Goal: Task Accomplishment & Management: Use online tool/utility

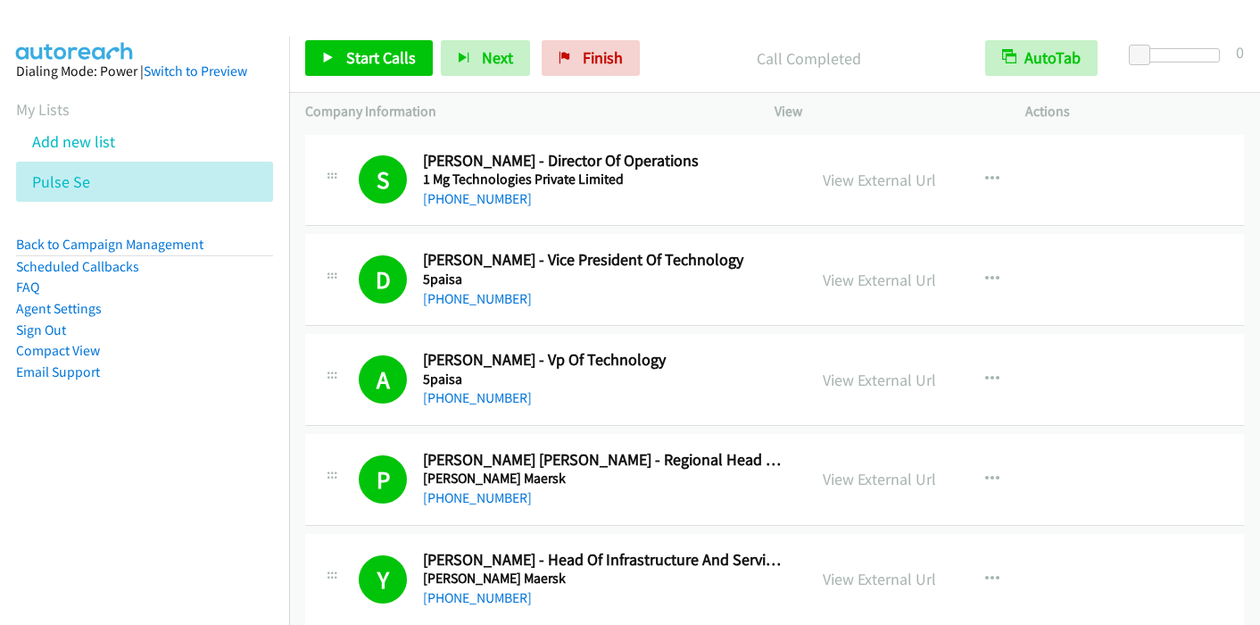
click at [346, 56] on span "Start Calls" at bounding box center [381, 57] width 70 height 21
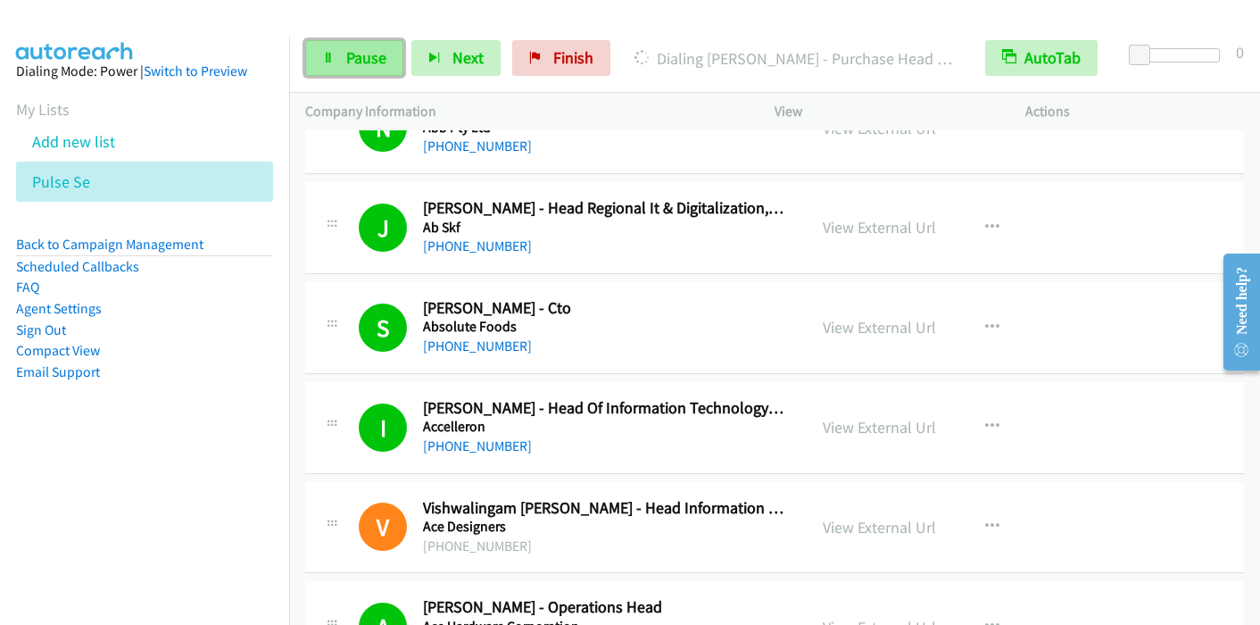
click at [350, 52] on span "Pause" at bounding box center [366, 57] width 40 height 21
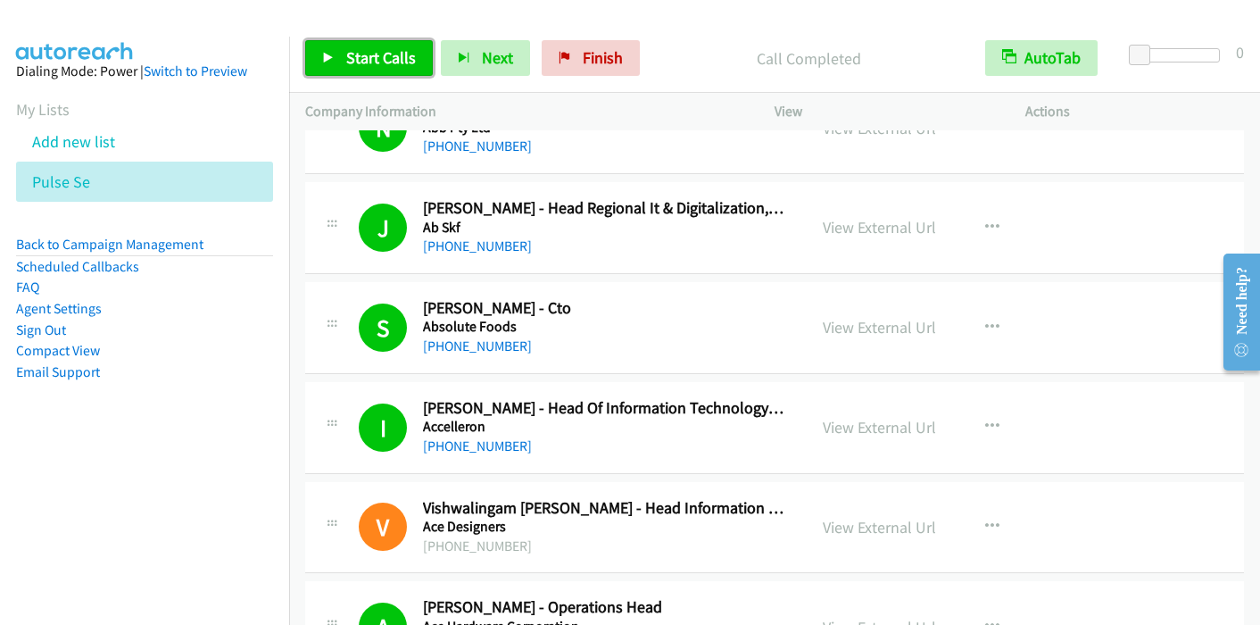
click at [343, 53] on link "Start Calls" at bounding box center [369, 58] width 128 height 36
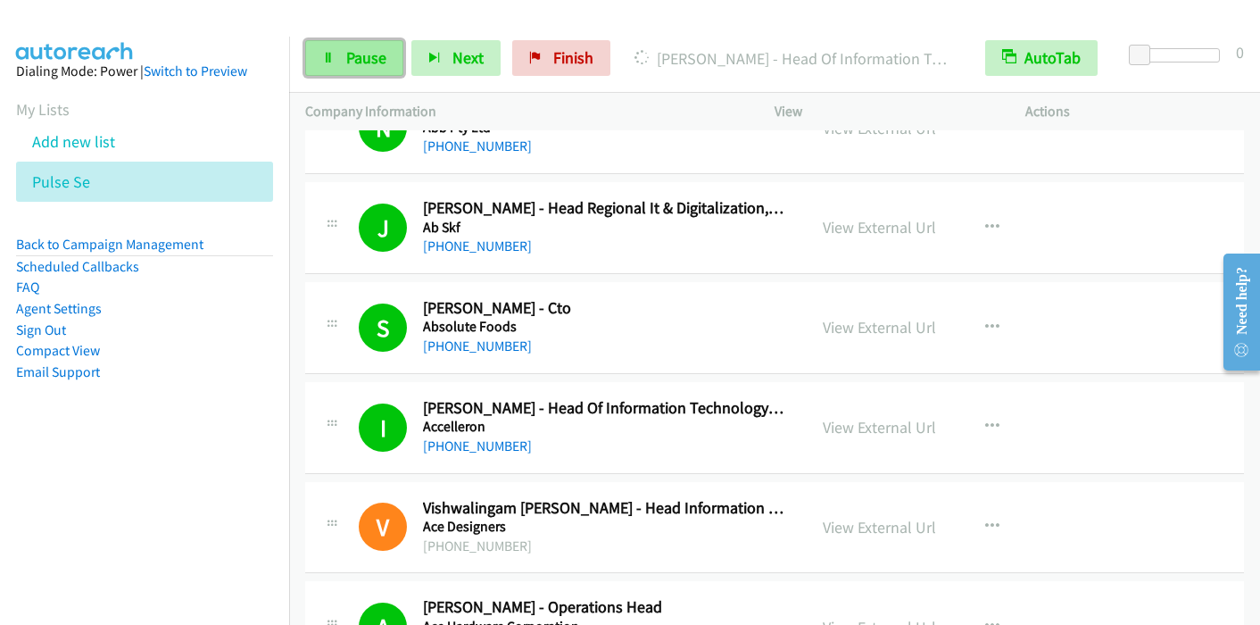
click at [348, 64] on span "Pause" at bounding box center [366, 57] width 40 height 21
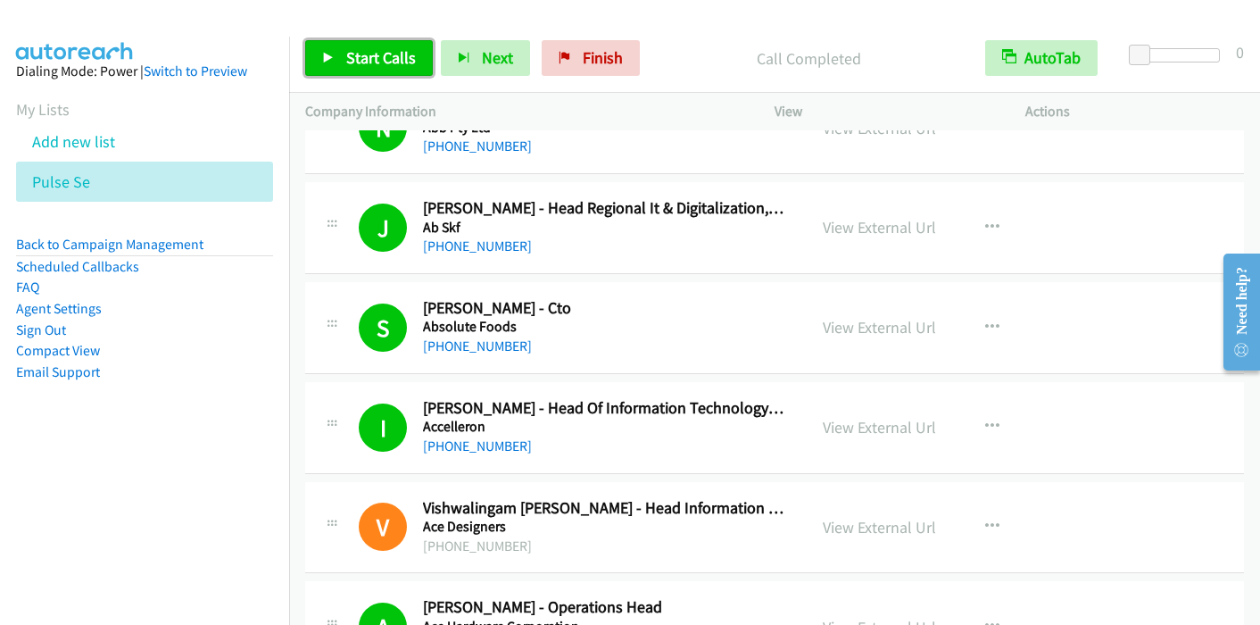
click at [370, 60] on span "Start Calls" at bounding box center [381, 57] width 70 height 21
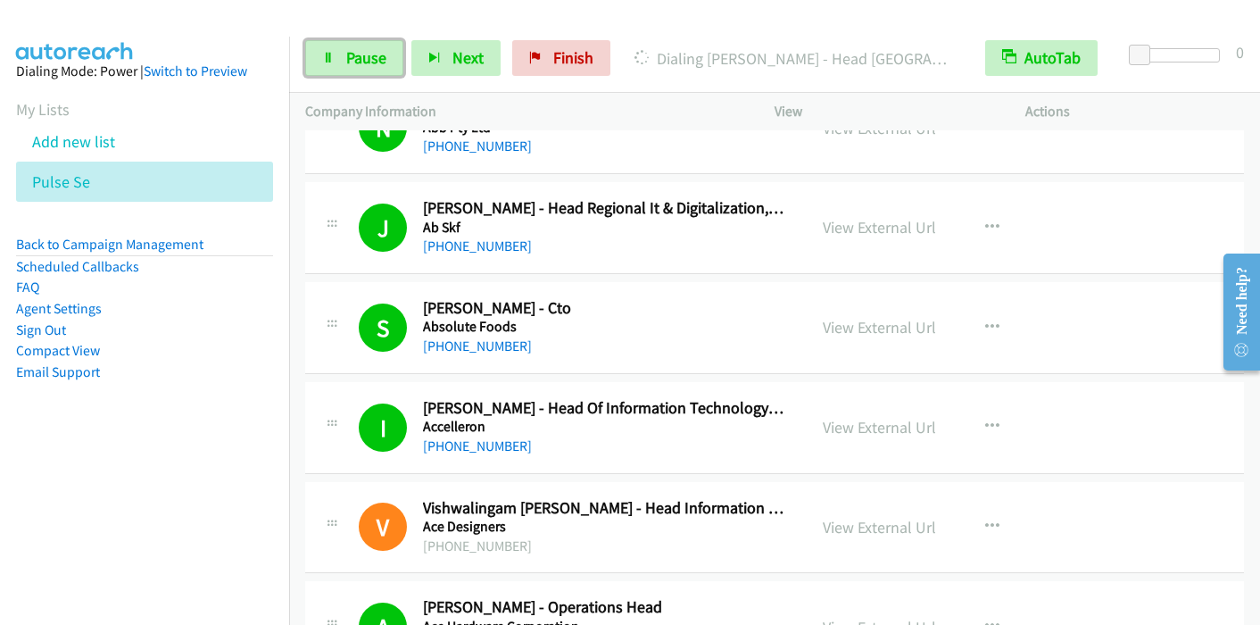
drag, startPoint x: 348, startPoint y: 70, endPoint x: 379, endPoint y: 25, distance: 54.5
click at [349, 70] on link "Pause" at bounding box center [354, 58] width 98 height 36
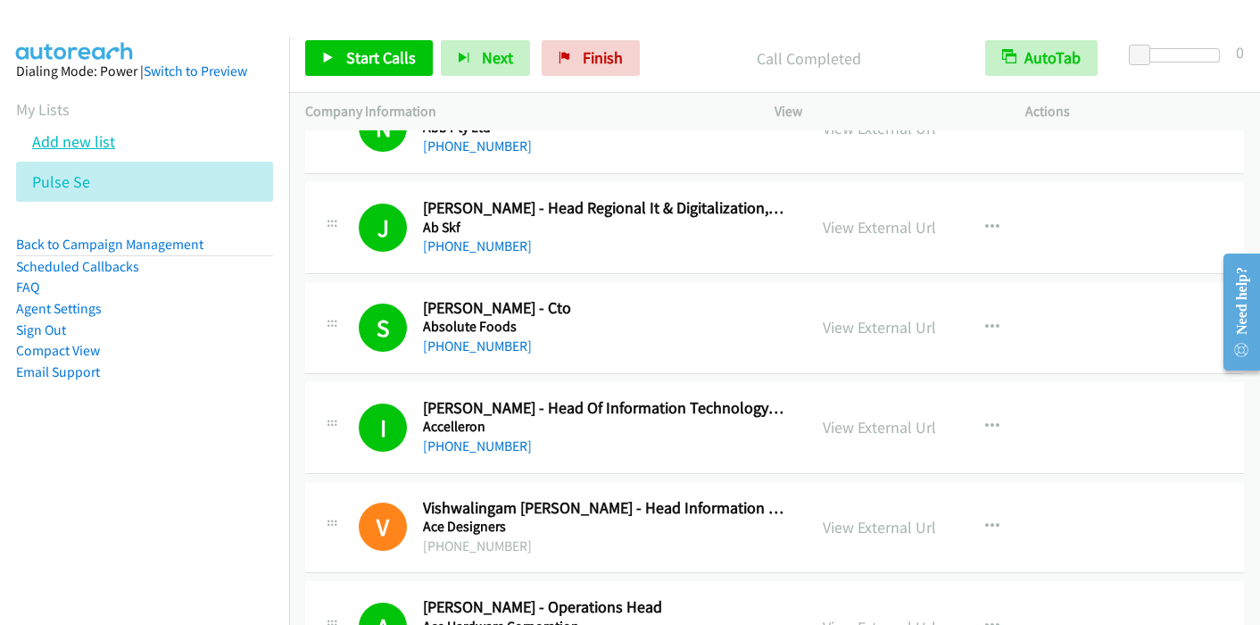
click at [96, 133] on link "Add new list" at bounding box center [73, 141] width 83 height 21
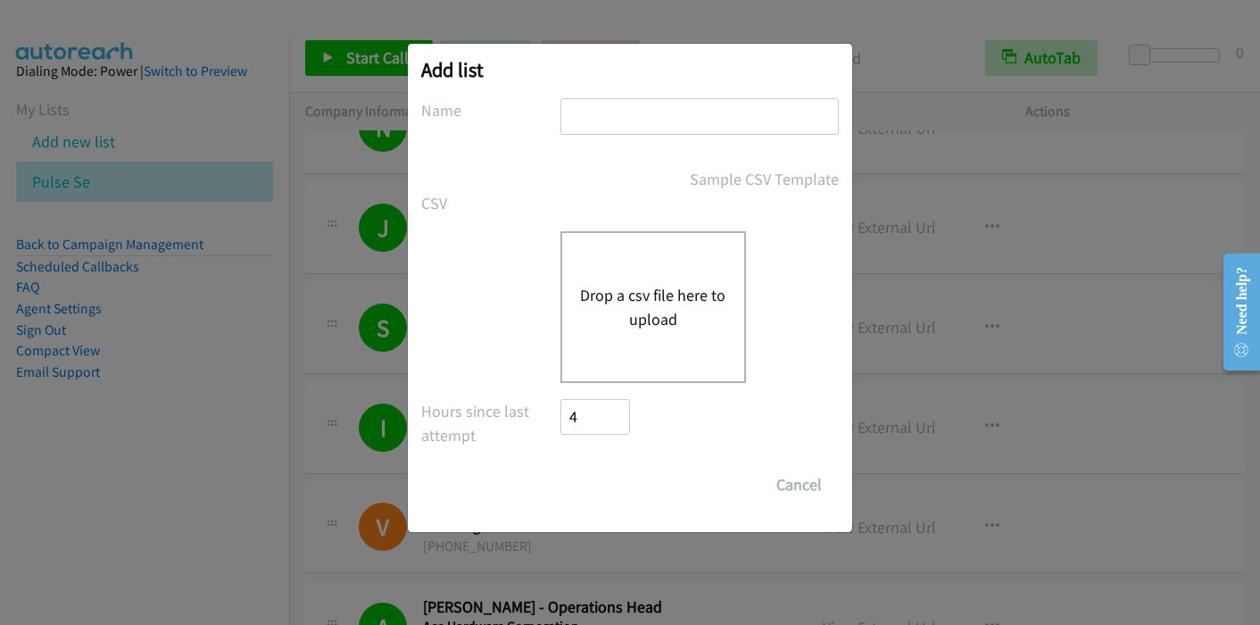
click at [606, 120] on input "text" at bounding box center [699, 116] width 278 height 37
type input "SE [GEOGRAPHIC_DATA]"
click at [659, 294] on button "Drop a csv file here to upload" at bounding box center [653, 307] width 146 height 48
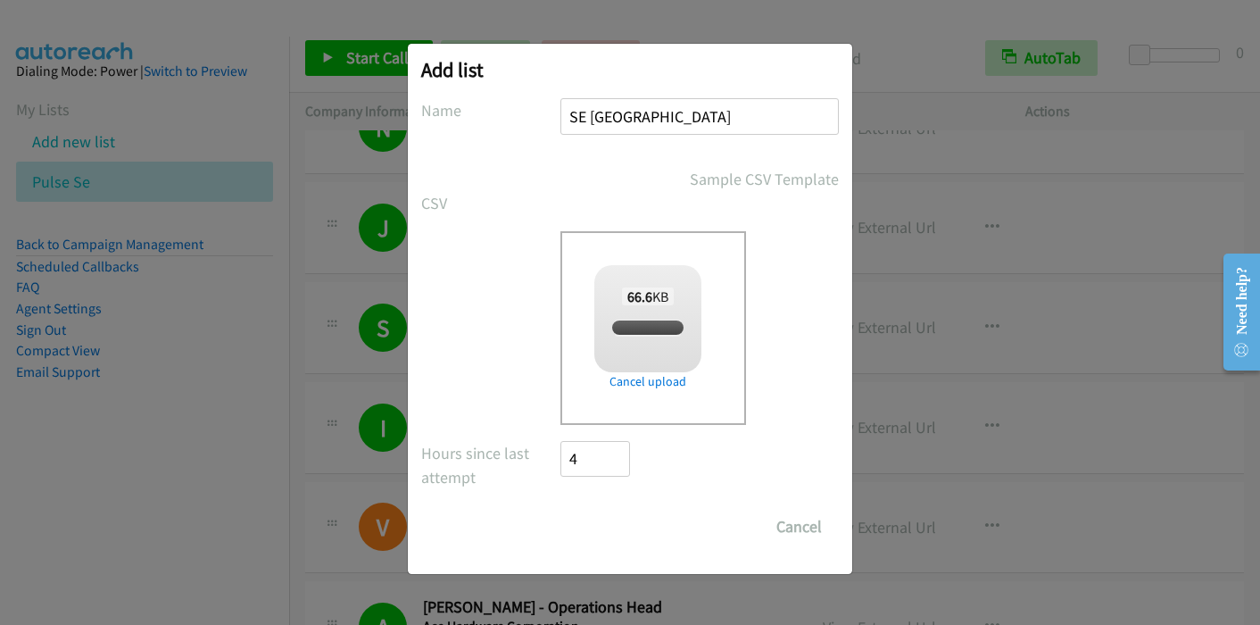
checkbox input "true"
click at [618, 525] on input "Save List" at bounding box center [607, 527] width 94 height 36
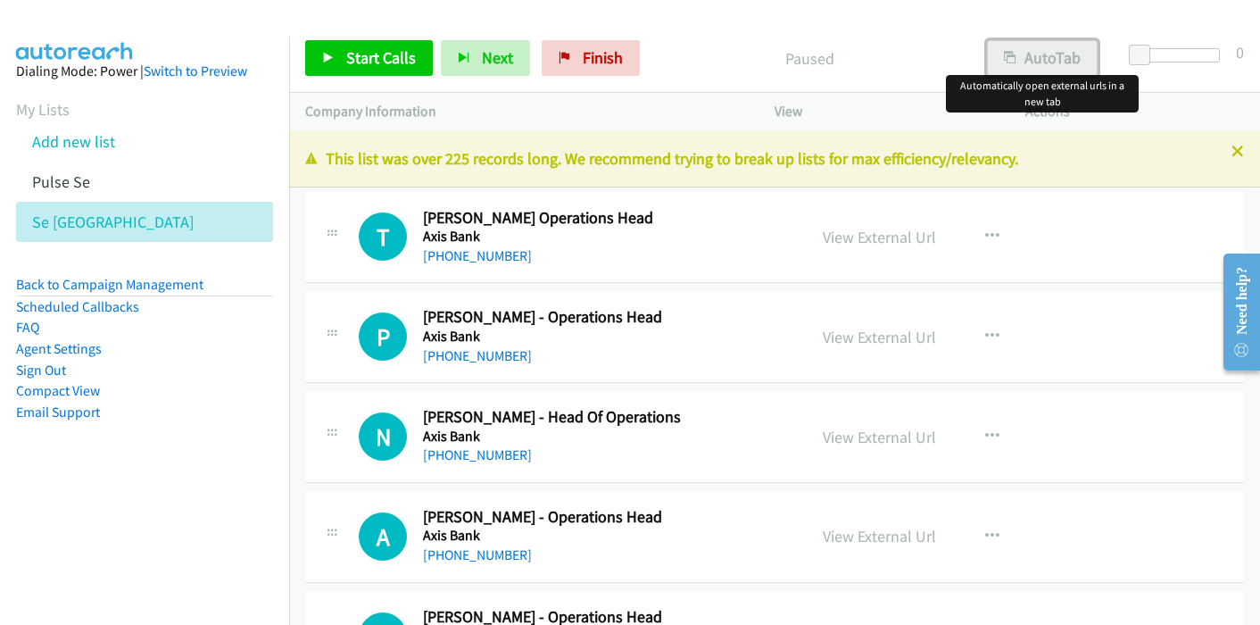
click at [1045, 64] on button "AutoTab" at bounding box center [1042, 58] width 111 height 36
click at [372, 63] on span "Start Calls" at bounding box center [381, 57] width 70 height 21
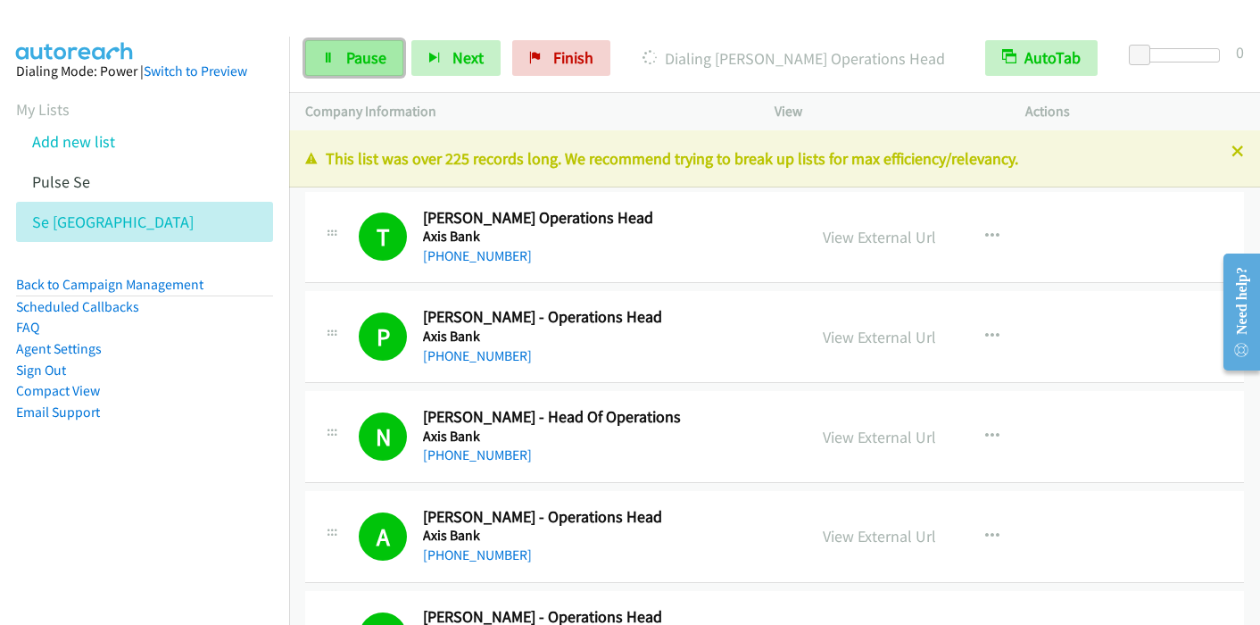
click at [339, 70] on link "Pause" at bounding box center [354, 58] width 98 height 36
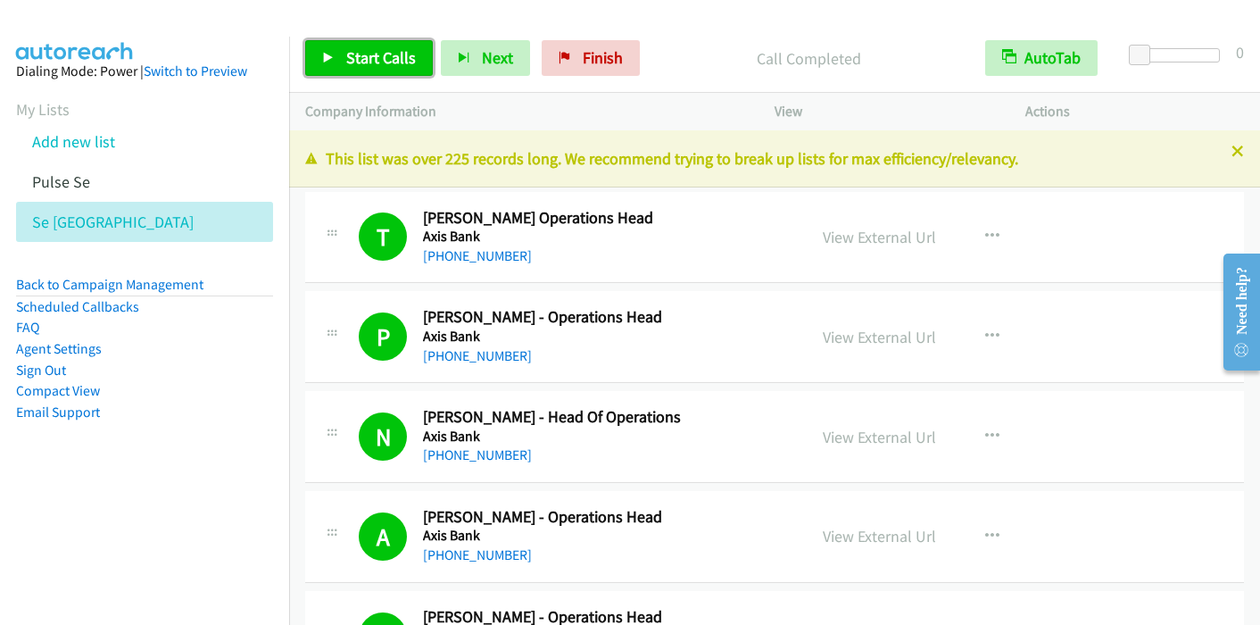
drag, startPoint x: 387, startPoint y: 53, endPoint x: 387, endPoint y: 6, distance: 46.4
click at [388, 50] on span "Start Calls" at bounding box center [381, 57] width 70 height 21
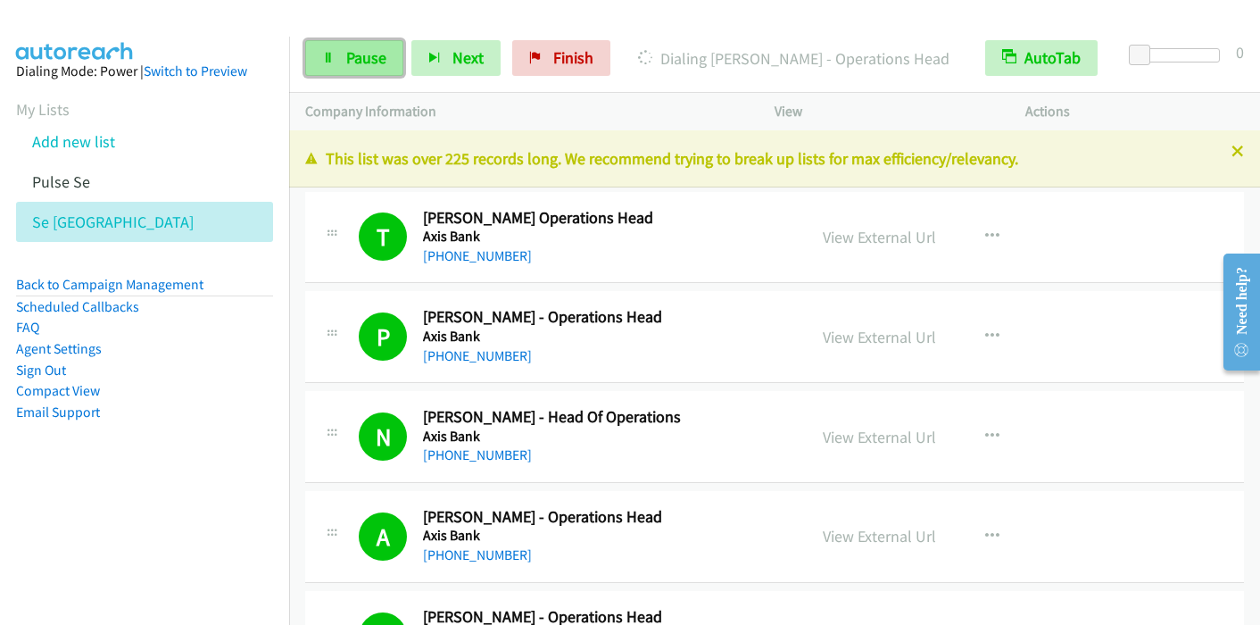
click at [348, 52] on span "Pause" at bounding box center [366, 57] width 40 height 21
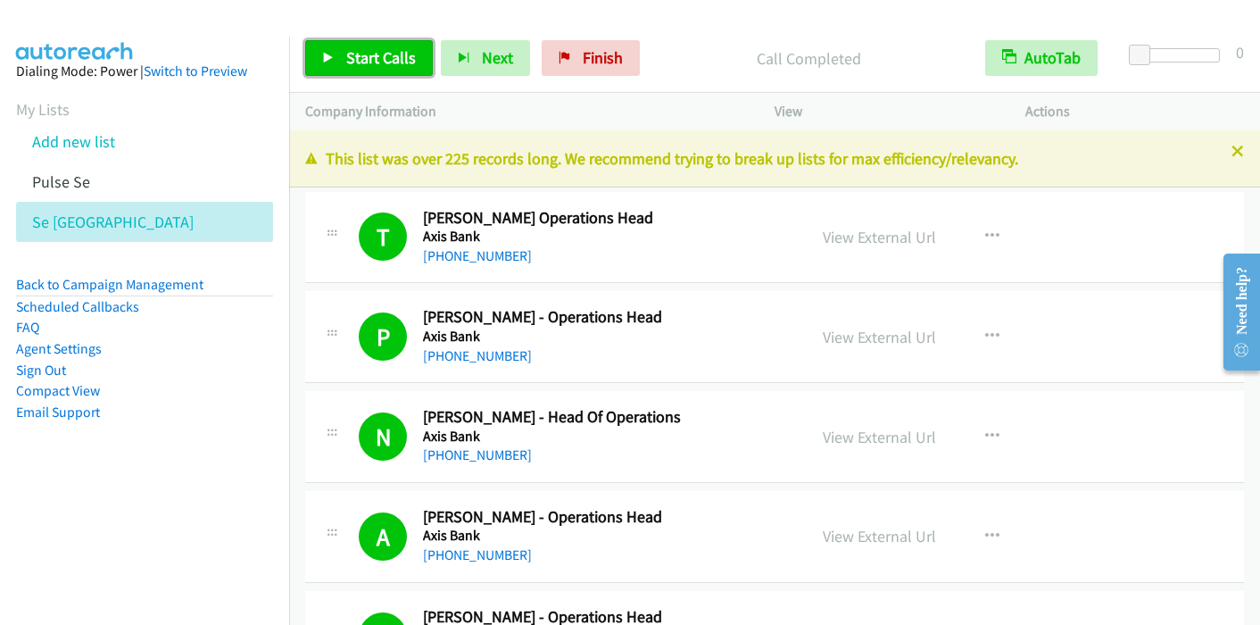
click at [336, 58] on link "Start Calls" at bounding box center [369, 58] width 128 height 36
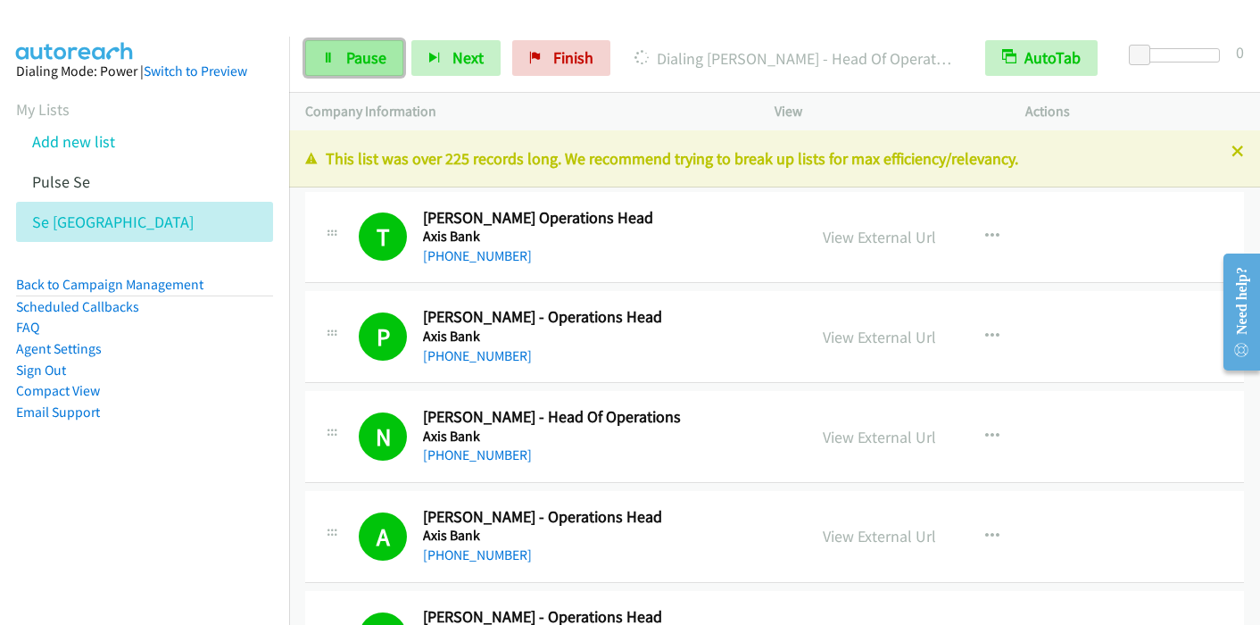
click at [347, 53] on span "Pause" at bounding box center [366, 57] width 40 height 21
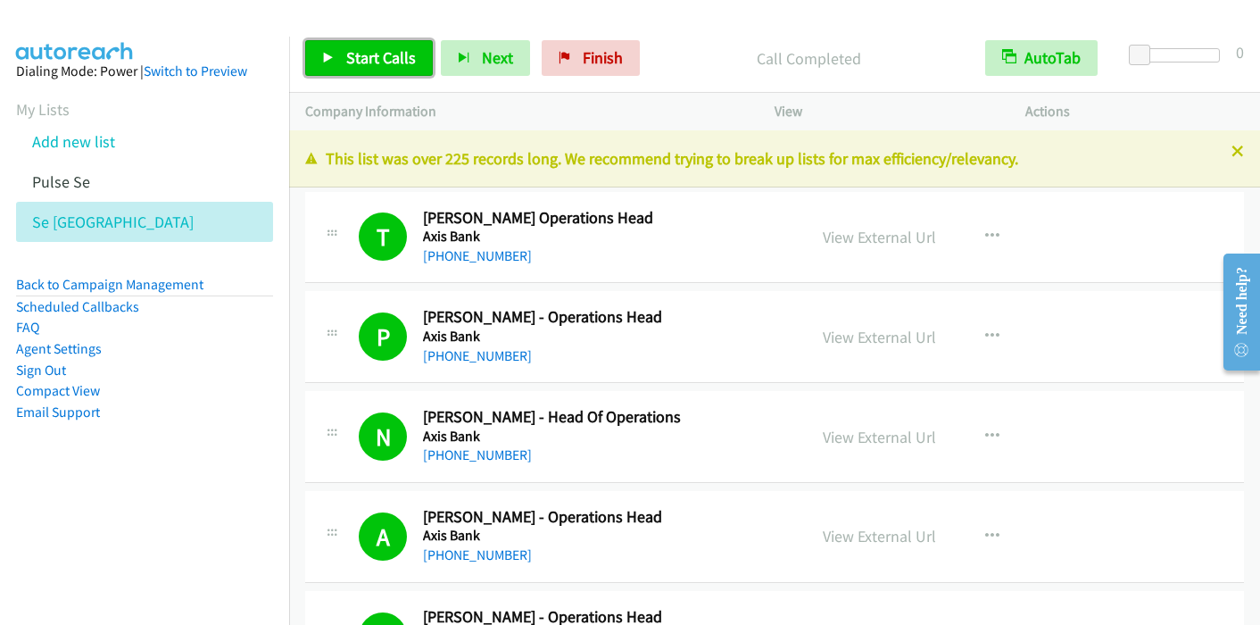
click at [371, 69] on link "Start Calls" at bounding box center [369, 58] width 128 height 36
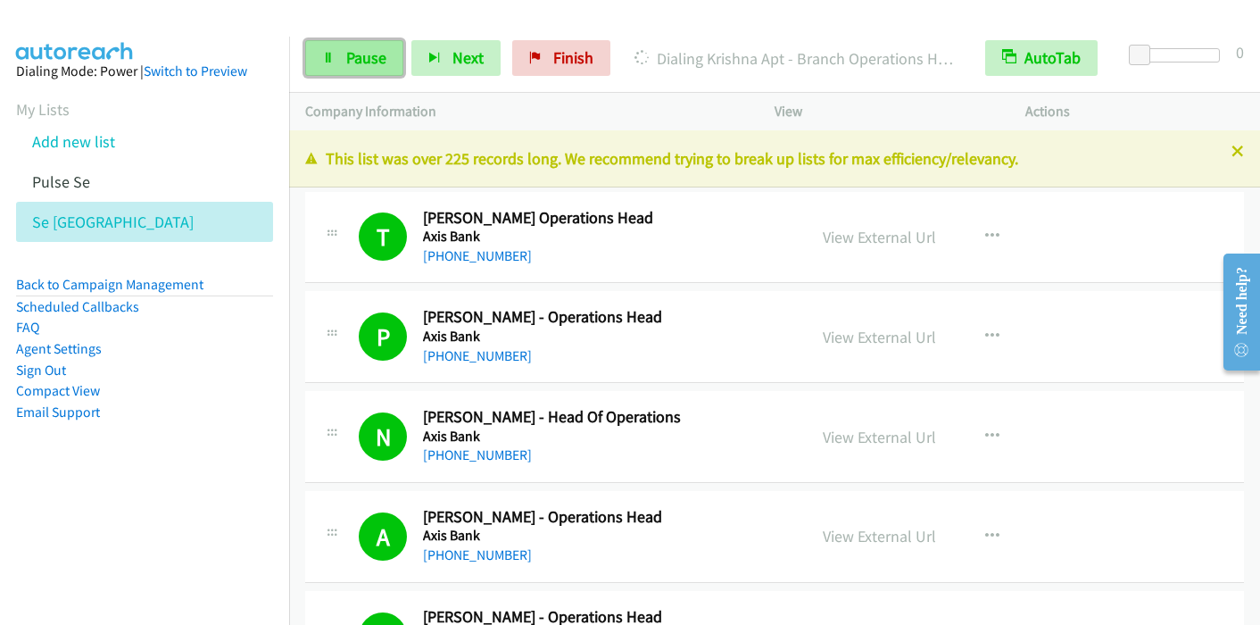
click at [376, 64] on span "Pause" at bounding box center [366, 57] width 40 height 21
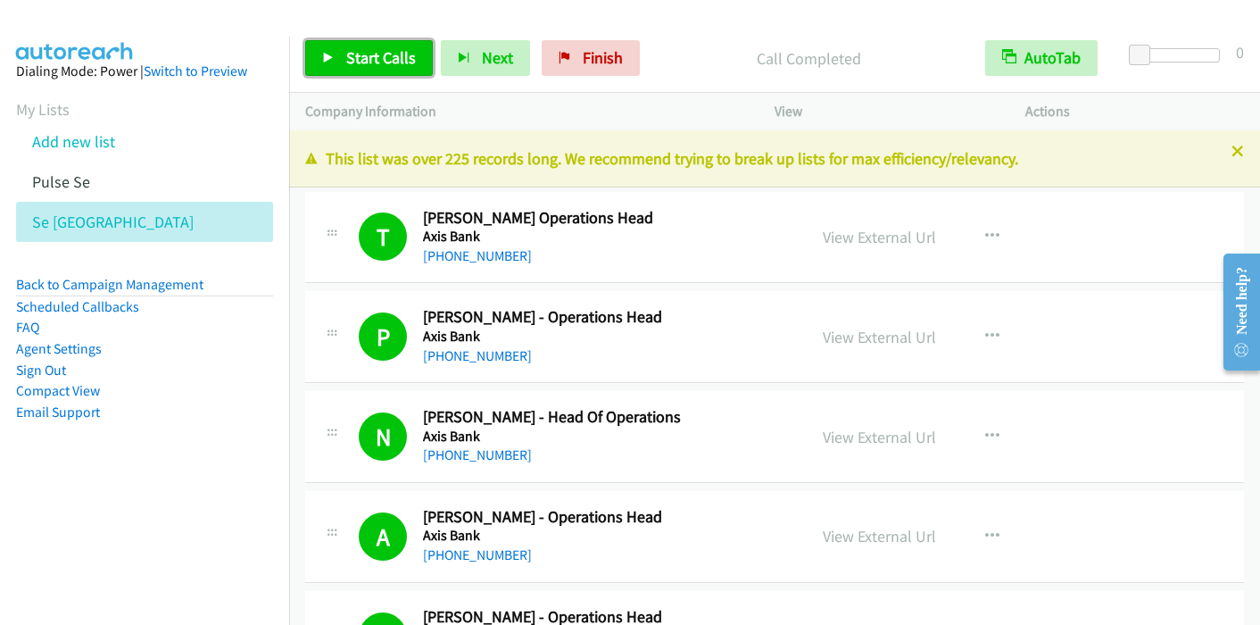
click at [365, 65] on span "Start Calls" at bounding box center [381, 57] width 70 height 21
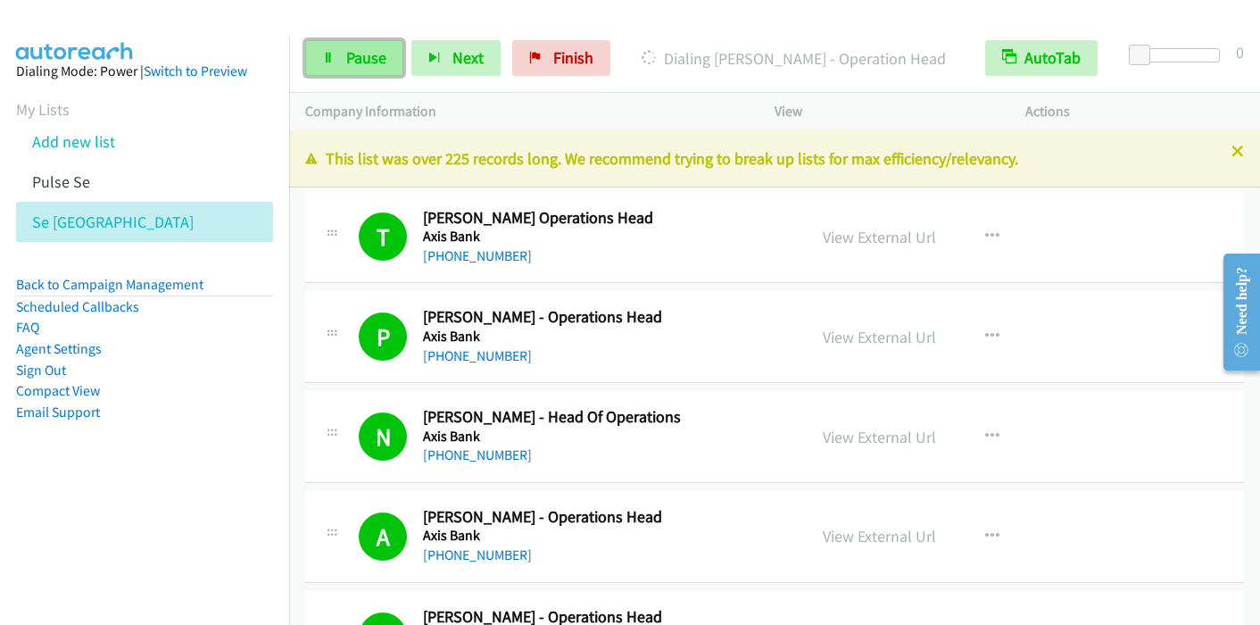
click at [346, 65] on span "Pause" at bounding box center [366, 57] width 40 height 21
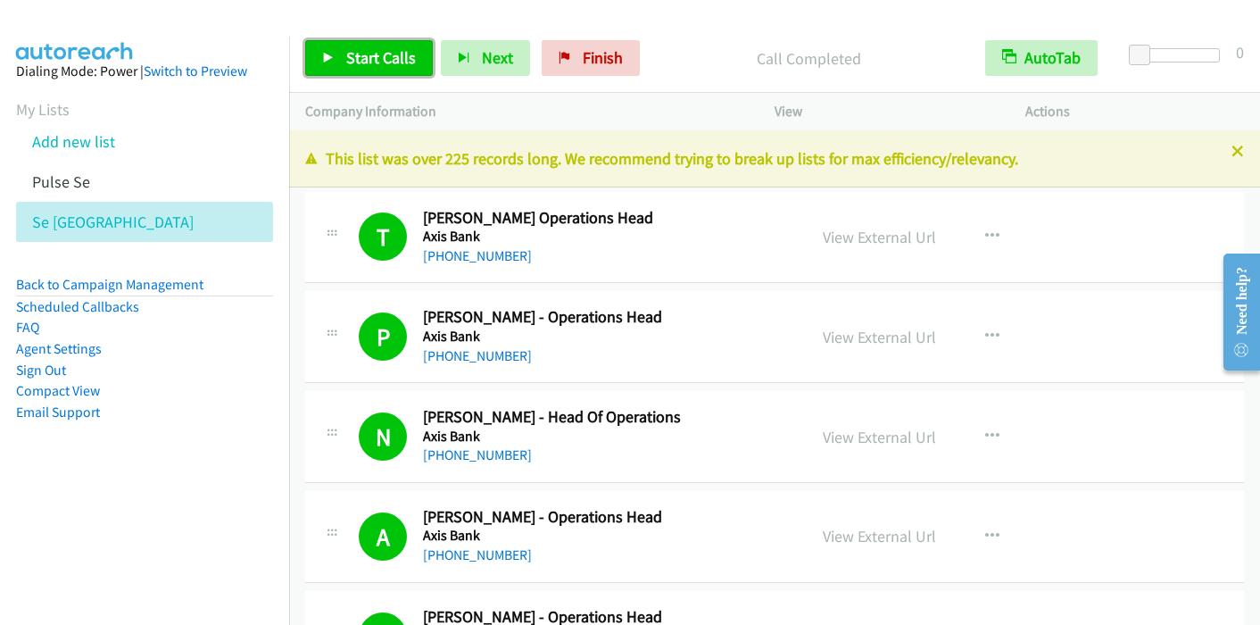
click at [343, 66] on link "Start Calls" at bounding box center [369, 58] width 128 height 36
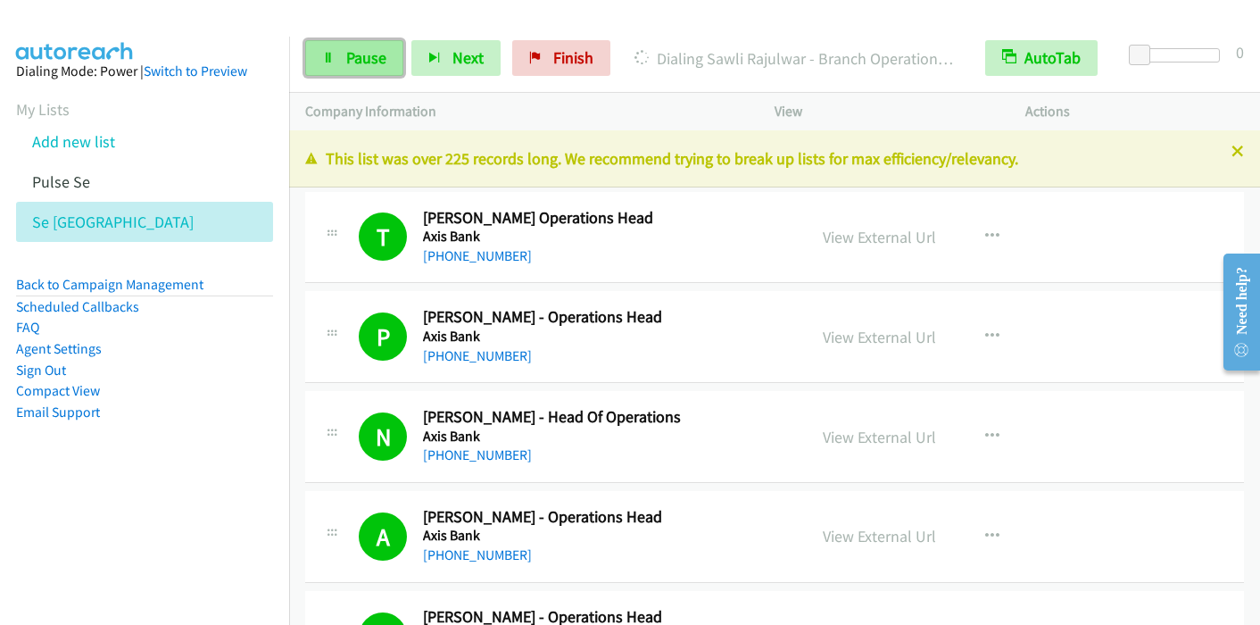
click at [335, 75] on link "Pause" at bounding box center [354, 58] width 98 height 36
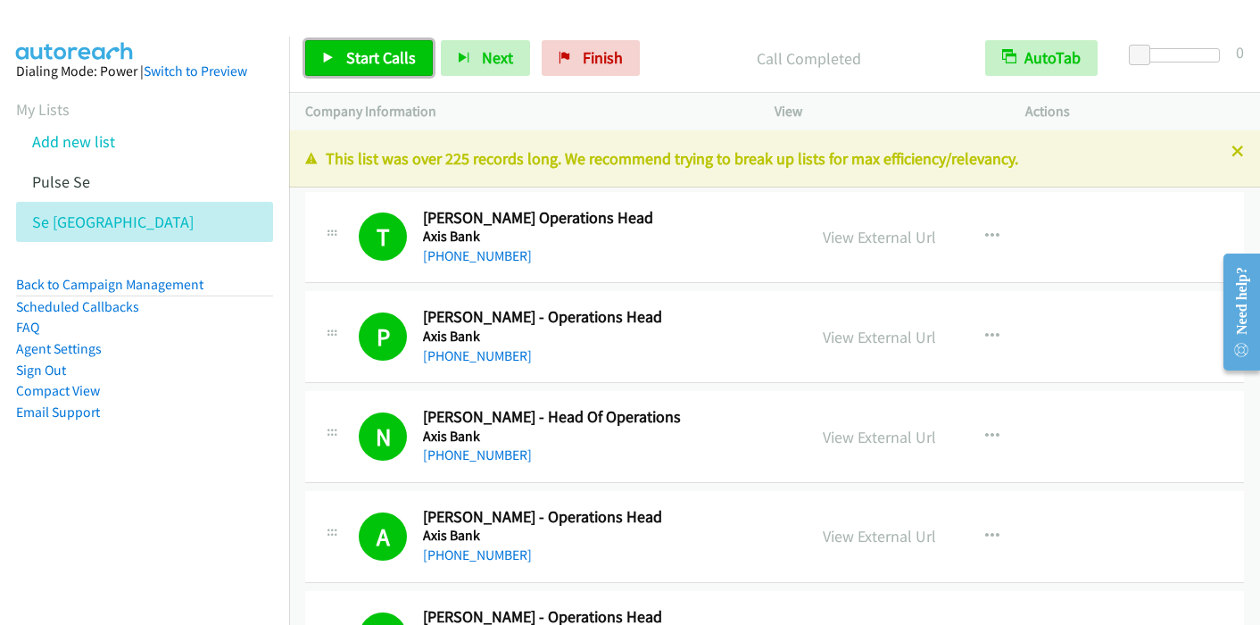
click at [371, 51] on span "Start Calls" at bounding box center [381, 57] width 70 height 21
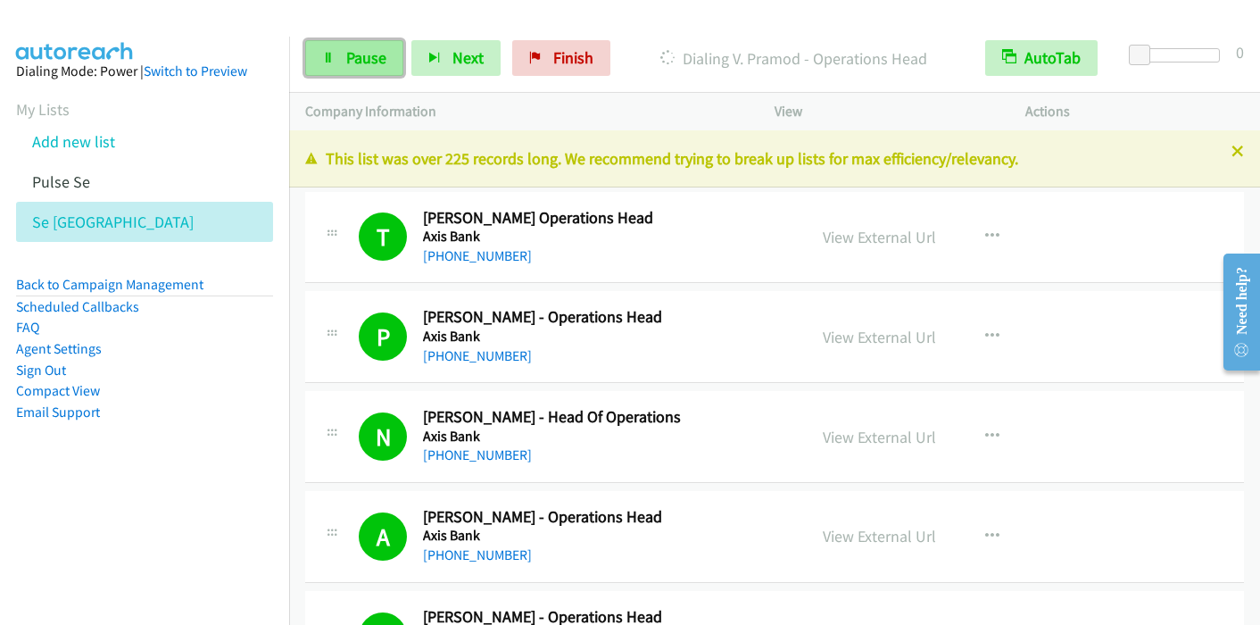
click at [328, 56] on icon at bounding box center [328, 59] width 12 height 12
